Goal: Check status: Check status

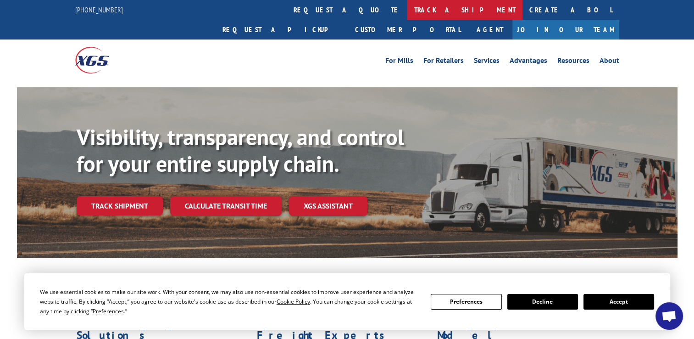
click at [408, 5] on link "track a shipment" at bounding box center [465, 10] width 115 height 20
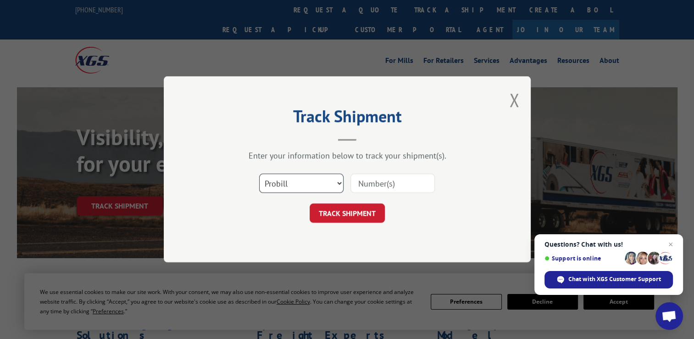
click at [314, 186] on select "Select category... Probill BOL PO" at bounding box center [301, 183] width 84 height 19
select select "bol"
click at [259, 174] on select "Select category... Probill BOL PO" at bounding box center [301, 183] width 84 height 19
click at [391, 183] on input at bounding box center [393, 183] width 84 height 19
type input "d12691"
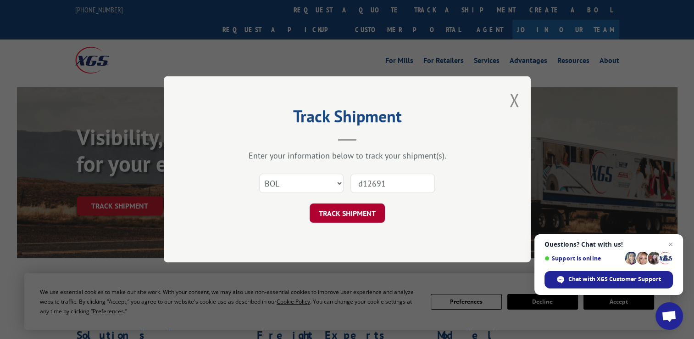
click at [341, 219] on button "TRACK SHIPMENT" at bounding box center [347, 213] width 75 height 19
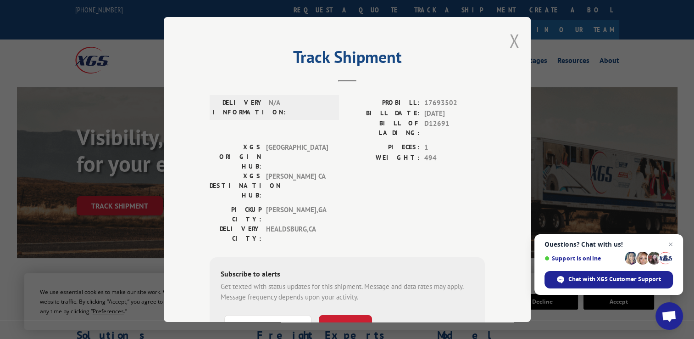
click at [512, 39] on button "Close modal" at bounding box center [514, 40] width 10 height 24
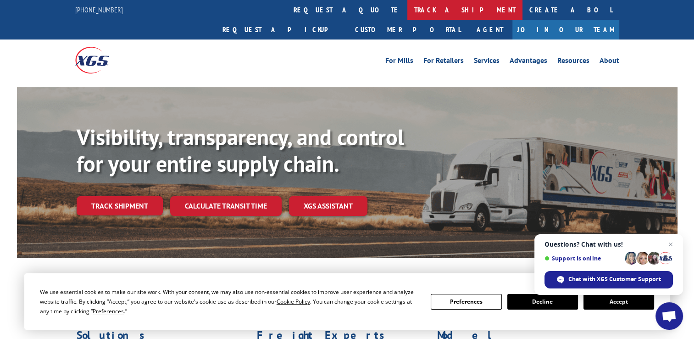
click at [408, 9] on link "track a shipment" at bounding box center [465, 10] width 115 height 20
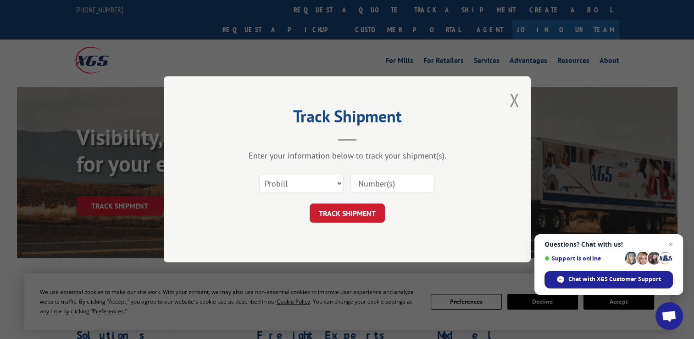
click at [368, 183] on input at bounding box center [393, 183] width 84 height 19
type input "17693502"
click at [356, 213] on button "TRACK SHIPMENT" at bounding box center [347, 213] width 75 height 19
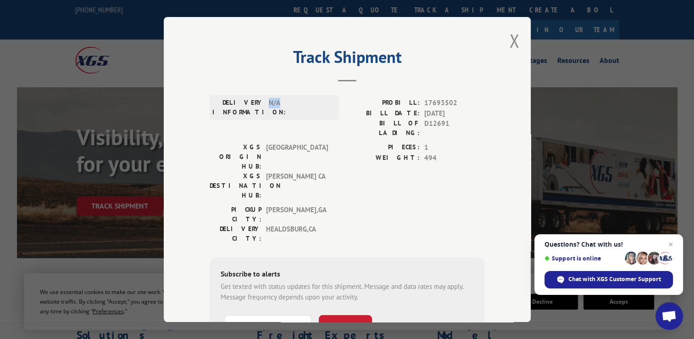
drag, startPoint x: 277, startPoint y: 102, endPoint x: 266, endPoint y: 110, distance: 14.1
click at [269, 110] on span "N/A" at bounding box center [300, 107] width 62 height 19
drag, startPoint x: 266, startPoint y: 110, endPoint x: 266, endPoint y: 119, distance: 8.7
click at [266, 119] on div "DELIVERY INFORMATION: N/A" at bounding box center [274, 107] width 129 height 25
click at [511, 44] on button "Close modal" at bounding box center [514, 40] width 10 height 24
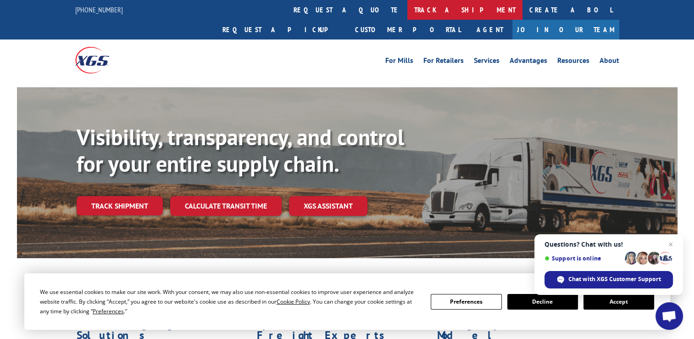
click at [408, 6] on link "track a shipment" at bounding box center [465, 10] width 115 height 20
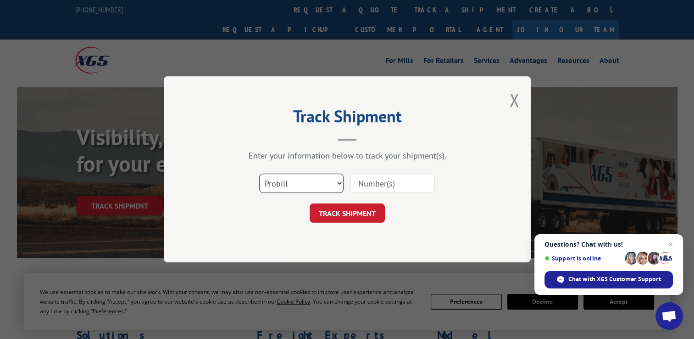
click at [294, 179] on select "Select category... Probill BOL PO" at bounding box center [301, 183] width 84 height 19
select select "bol"
click at [259, 174] on select "Select category... Probill BOL PO" at bounding box center [301, 183] width 84 height 19
click at [376, 183] on input at bounding box center [393, 183] width 84 height 19
type input "d12691"
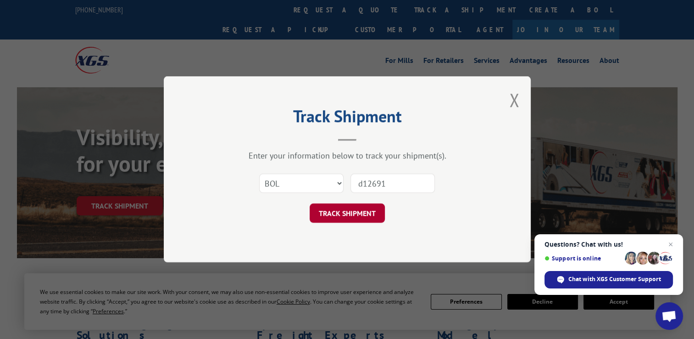
click at [354, 213] on button "TRACK SHIPMENT" at bounding box center [347, 213] width 75 height 19
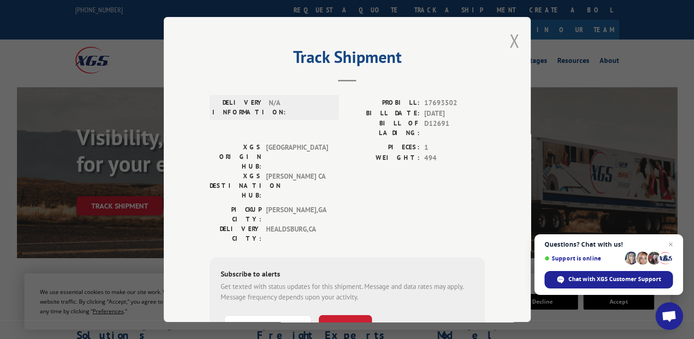
click at [512, 42] on button "Close modal" at bounding box center [514, 40] width 10 height 24
